Goal: Find specific page/section: Find specific page/section

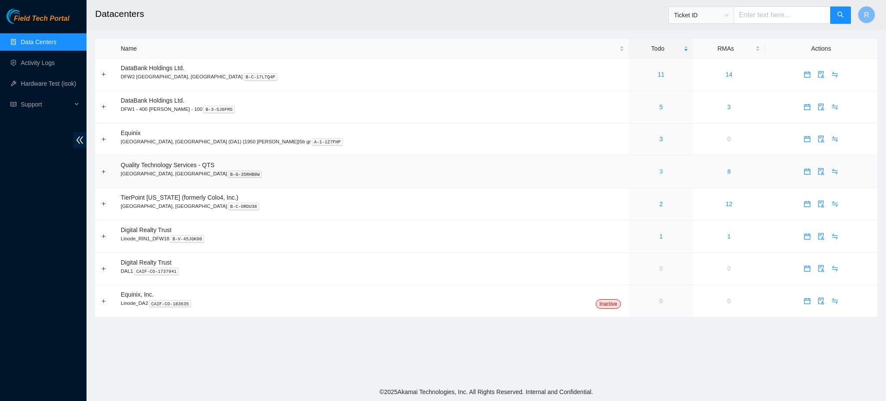
click at [659, 172] on link "3" at bounding box center [660, 171] width 3 height 7
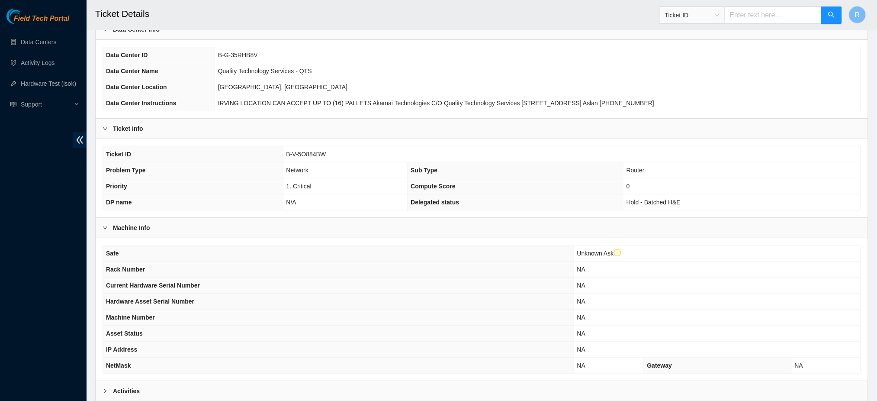
scroll to position [156, 0]
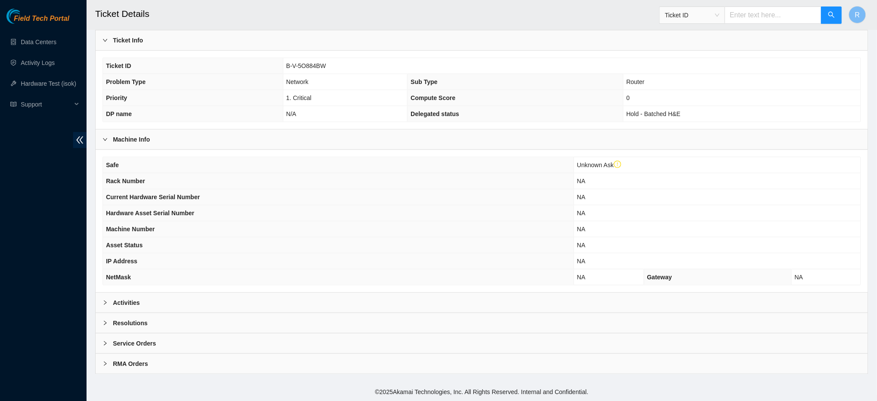
click at [223, 304] on div "Activities" at bounding box center [482, 302] width 772 height 20
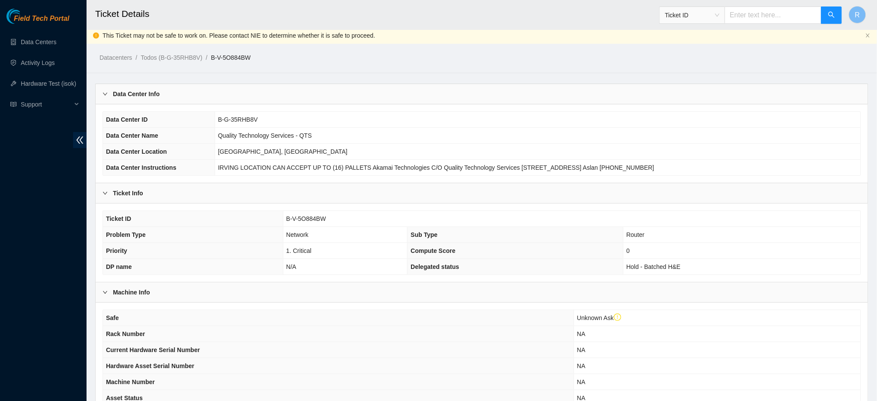
scroll to position [0, 0]
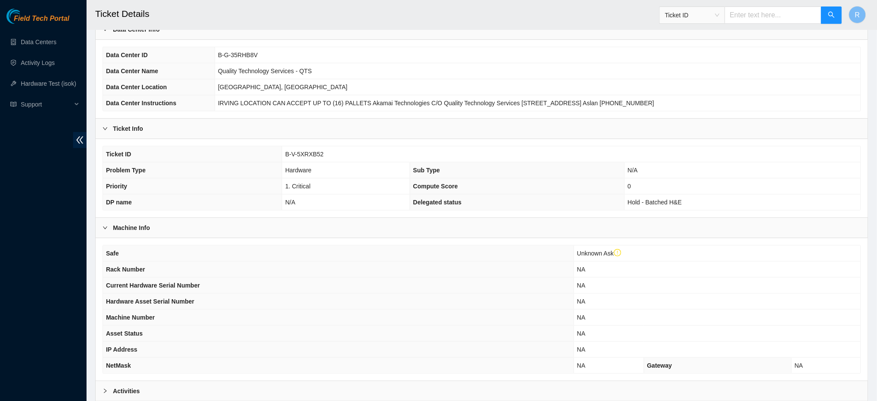
scroll to position [156, 0]
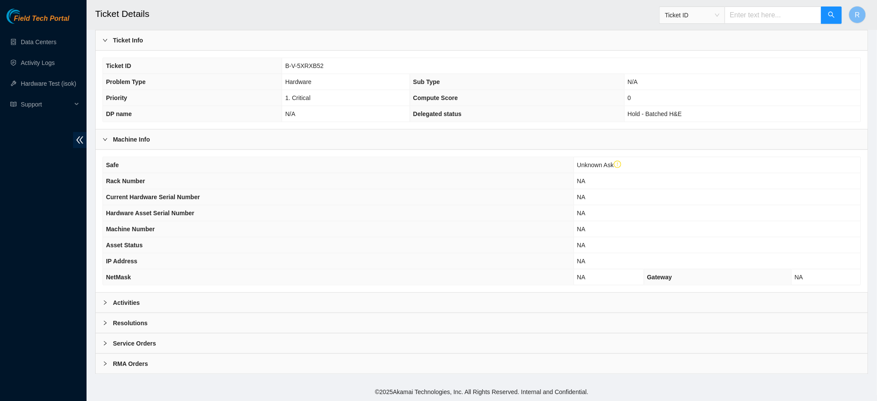
click at [201, 298] on div "Activities" at bounding box center [482, 302] width 772 height 20
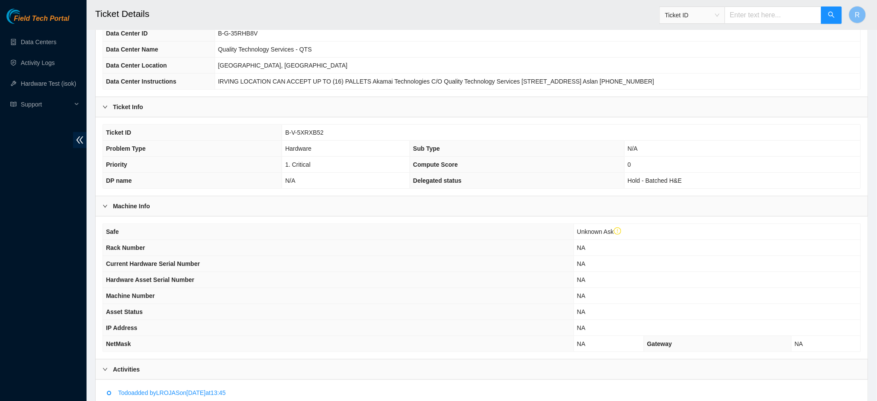
scroll to position [0, 0]
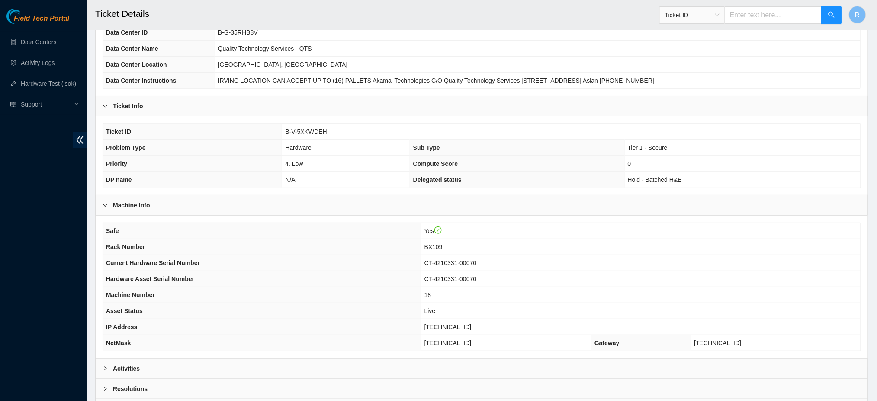
scroll to position [139, 0]
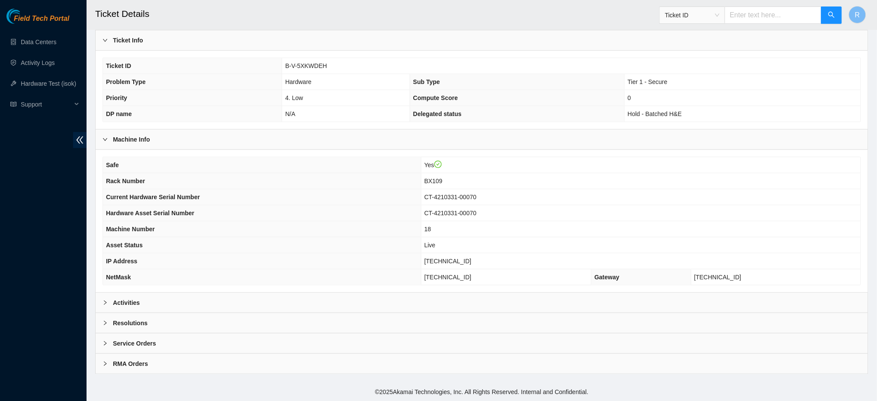
click at [180, 311] on div "Activities" at bounding box center [482, 302] width 772 height 20
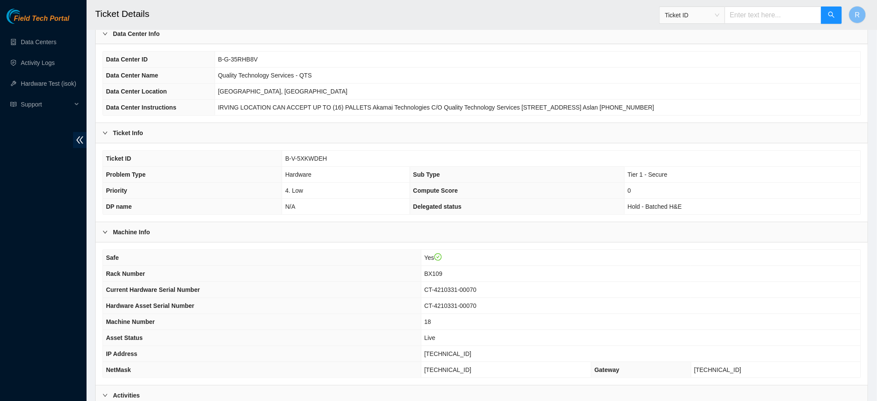
scroll to position [0, 0]
